Goal: Information Seeking & Learning: Find specific fact

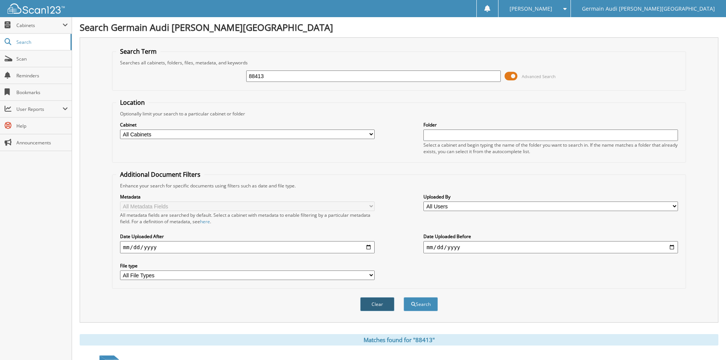
click at [381, 303] on button "Clear" at bounding box center [377, 304] width 34 height 14
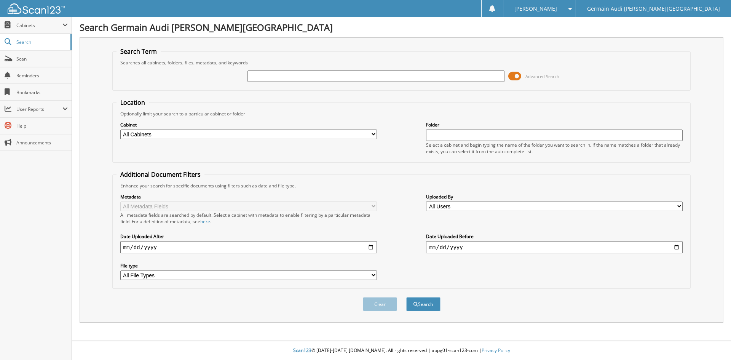
click at [263, 77] on input "text" at bounding box center [376, 75] width 257 height 11
type input "82245"
click at [423, 312] on div "Search" at bounding box center [424, 304] width 36 height 16
click at [421, 304] on button "Search" at bounding box center [423, 304] width 34 height 14
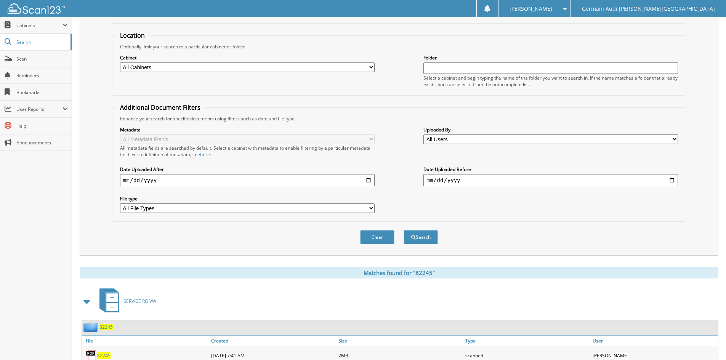
scroll to position [96, 0]
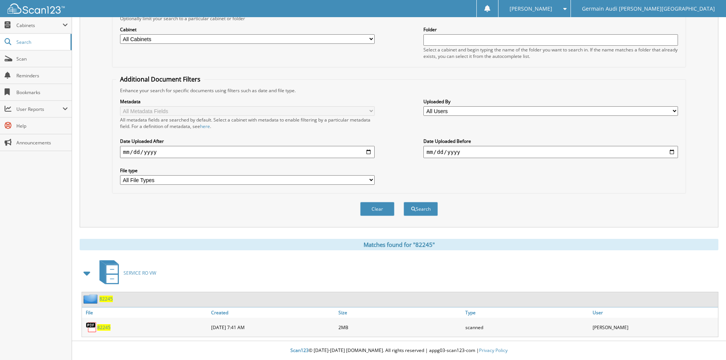
click at [106, 327] on span "82245" at bounding box center [103, 327] width 13 height 6
